Goal: Find specific page/section: Find specific page/section

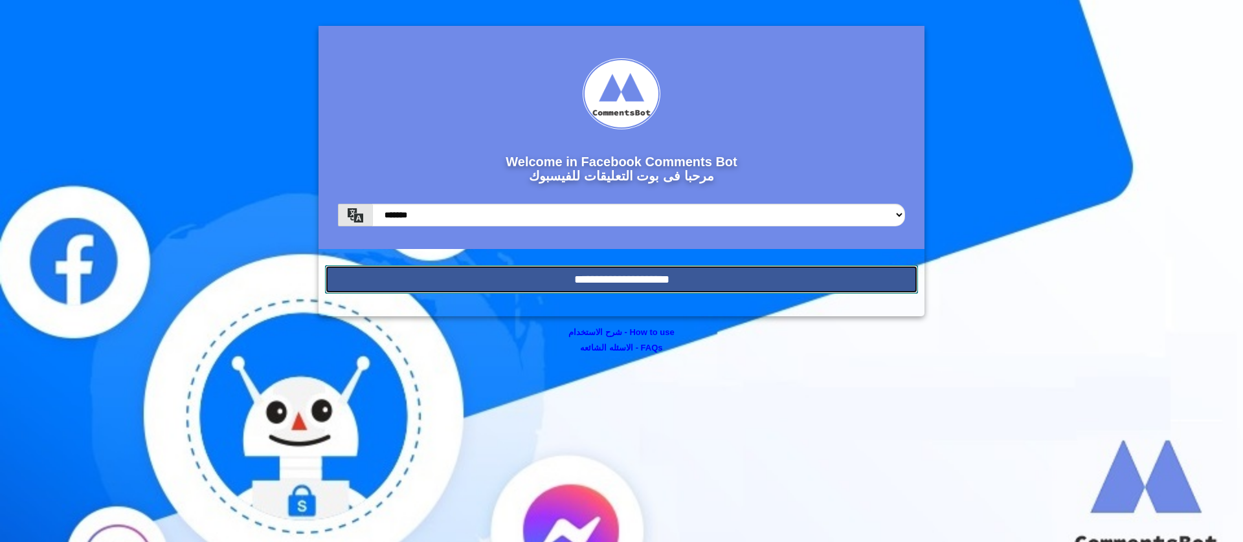
click at [496, 284] on input "**********" at bounding box center [621, 279] width 593 height 28
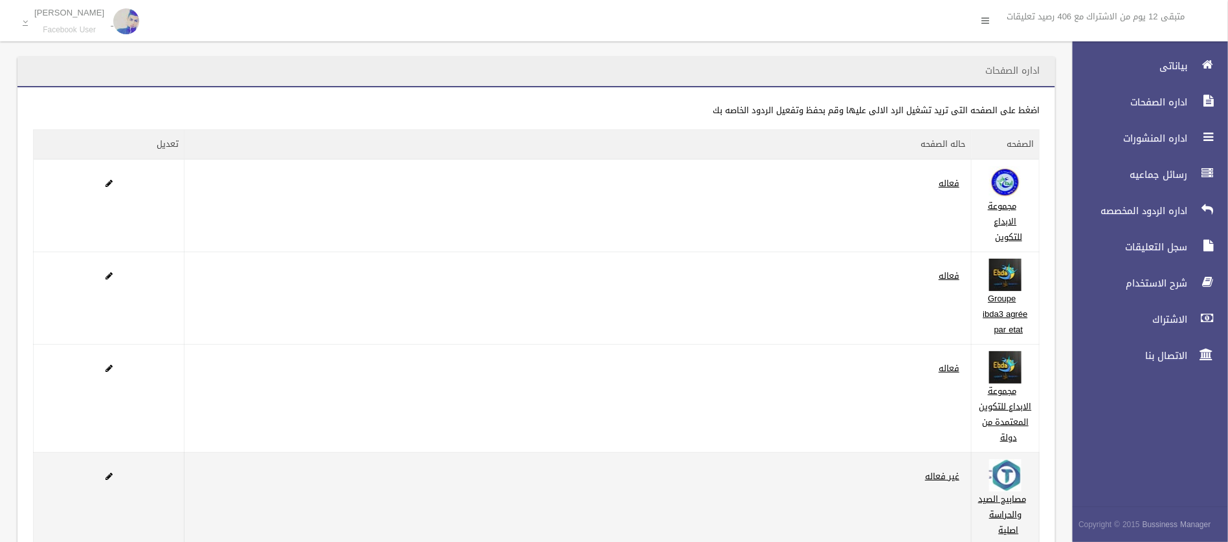
scroll to position [187, 0]
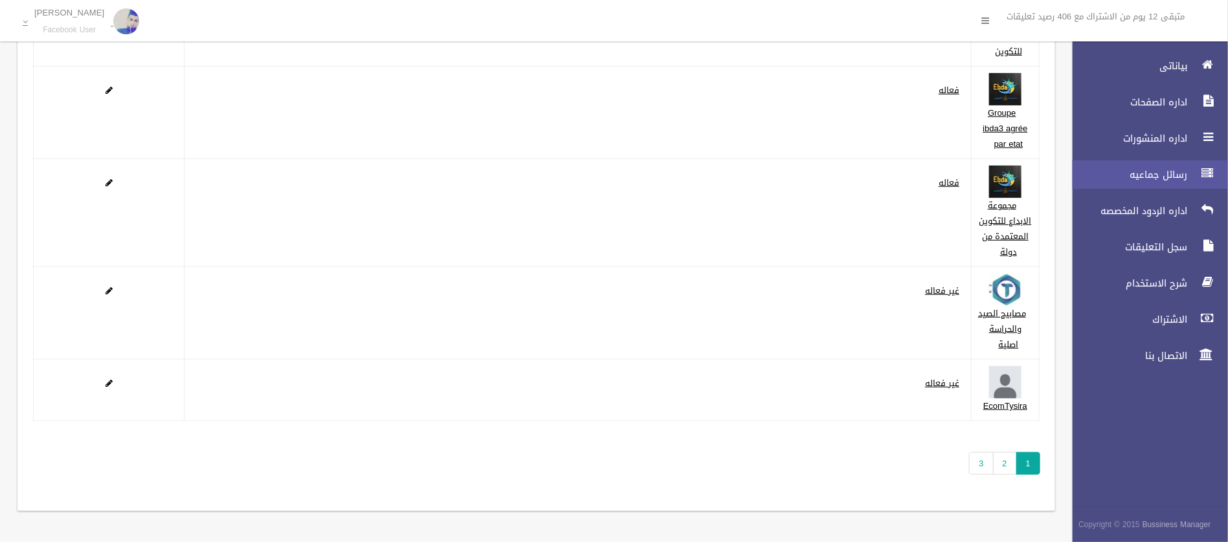
click at [1186, 179] on span "رسائل جماعيه" at bounding box center [1126, 174] width 129 height 13
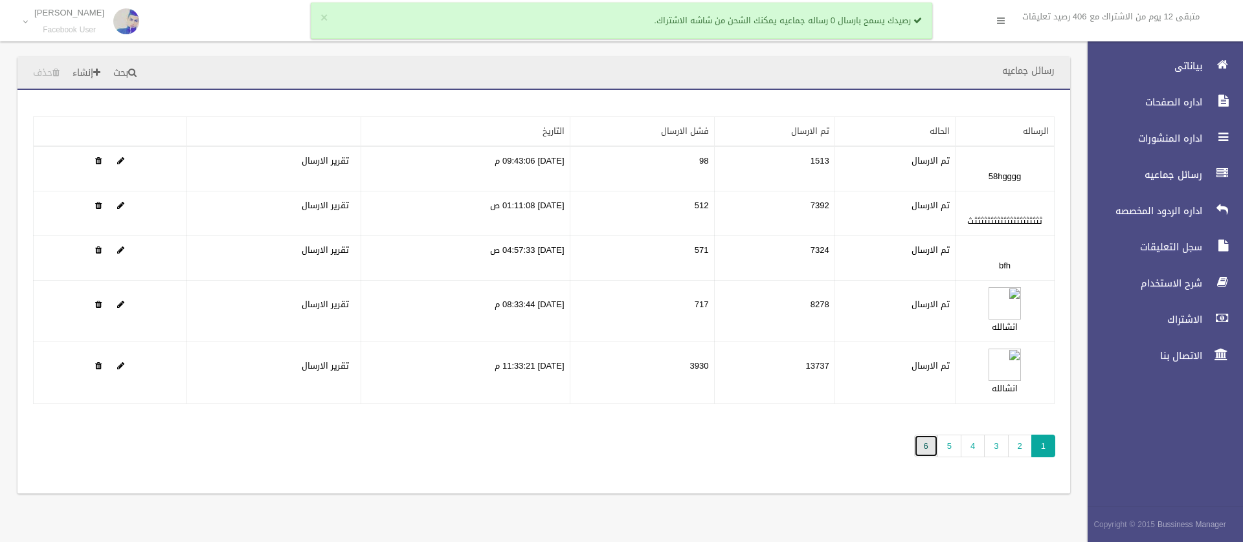
click at [925, 451] on link "6" at bounding box center [926, 446] width 24 height 23
